Goal: Transaction & Acquisition: Purchase product/service

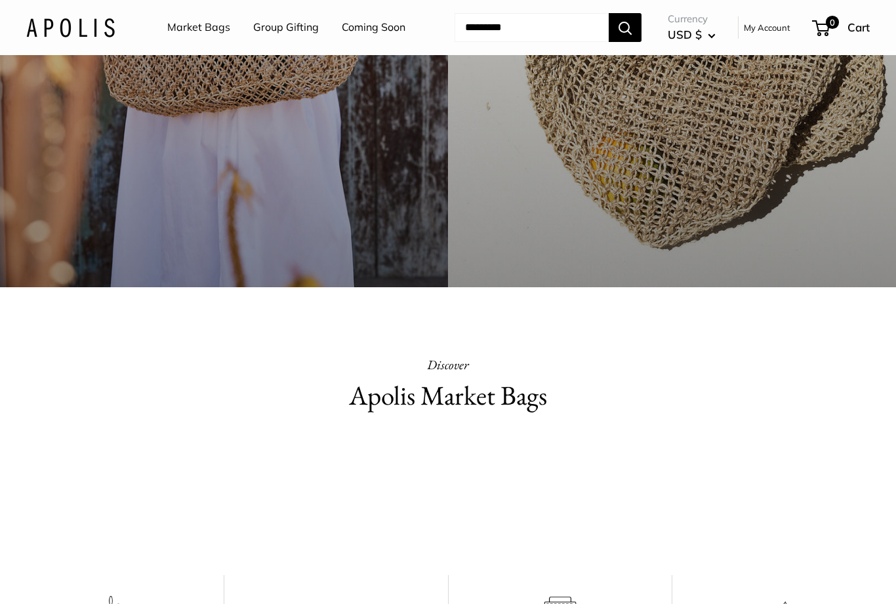
scroll to position [458, 0]
click at [199, 22] on link "Market Bags" at bounding box center [198, 28] width 63 height 20
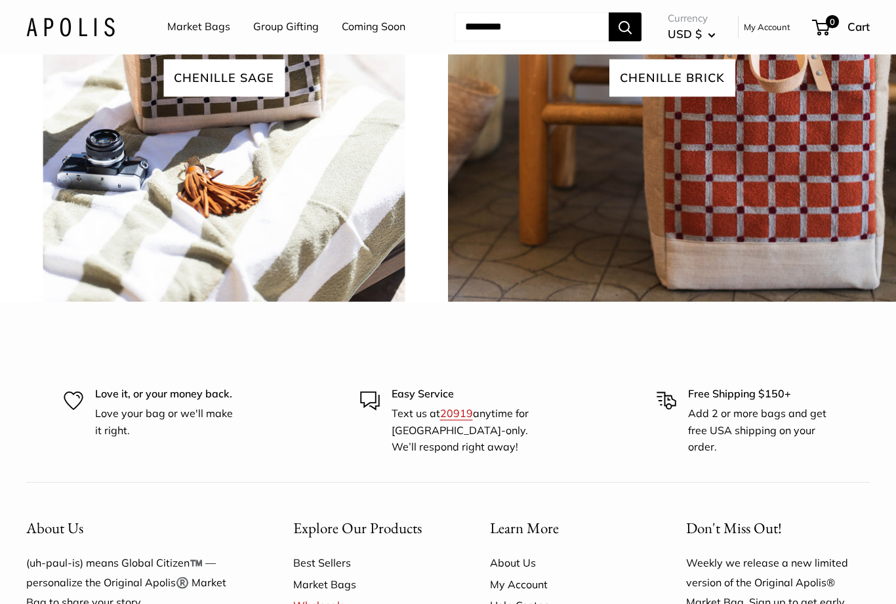
scroll to position [3016, 0]
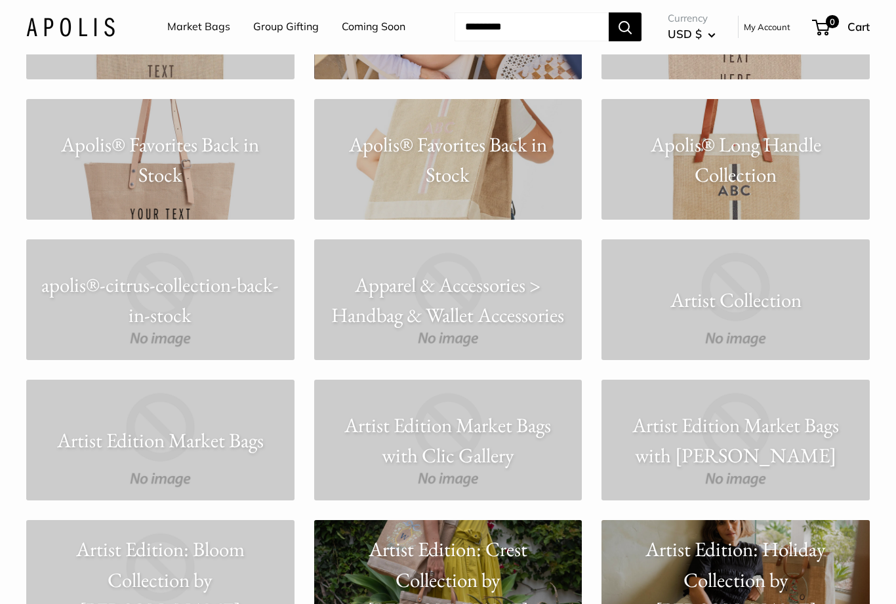
scroll to position [1229, 0]
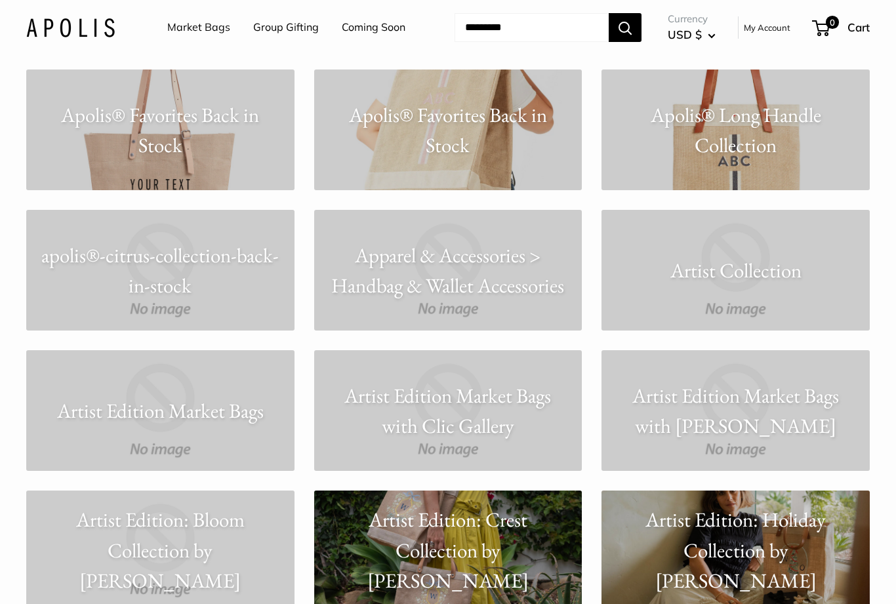
click at [437, 282] on p "Apparel & Accessories > Handbag & Wallet Accessories" at bounding box center [448, 270] width 268 height 61
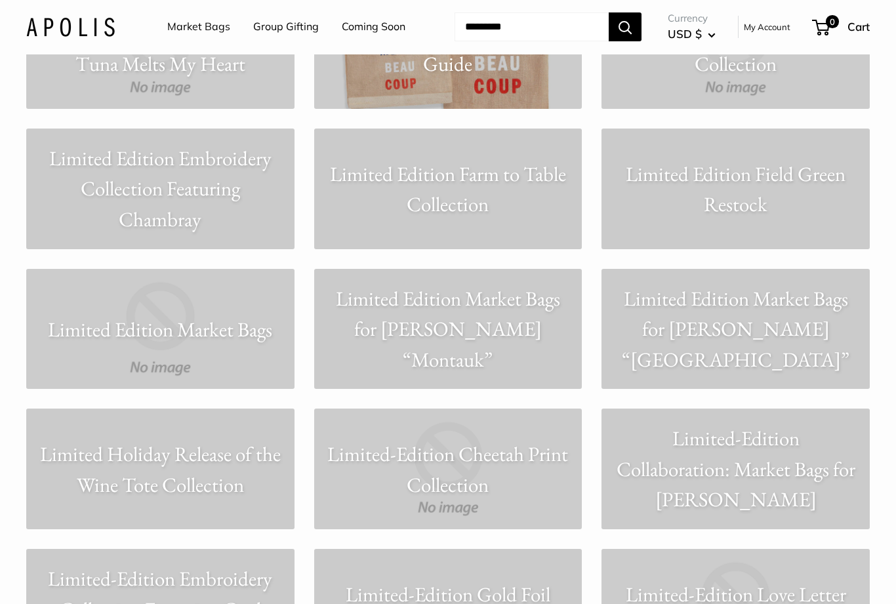
scroll to position [5240, 0]
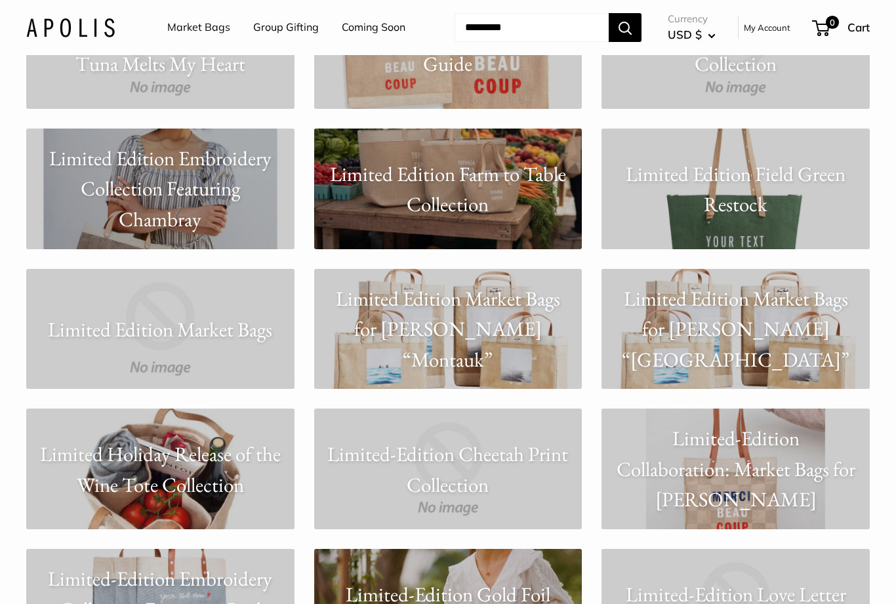
click at [744, 191] on p "Limited Edition Field Green Restock" at bounding box center [736, 188] width 268 height 61
